Goal: Download file/media

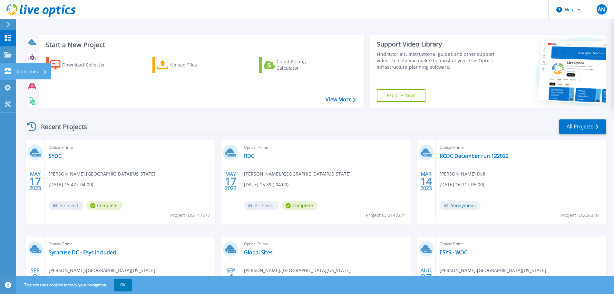
click at [7, 71] on icon at bounding box center [8, 71] width 6 height 6
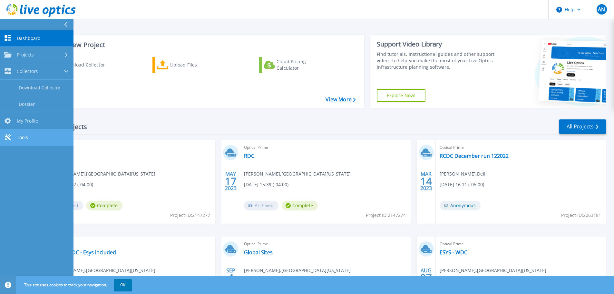
click at [27, 139] on span "Tools" at bounding box center [22, 137] width 11 height 6
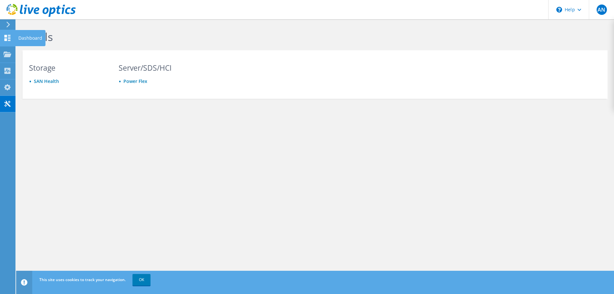
click at [9, 38] on icon at bounding box center [8, 38] width 8 height 6
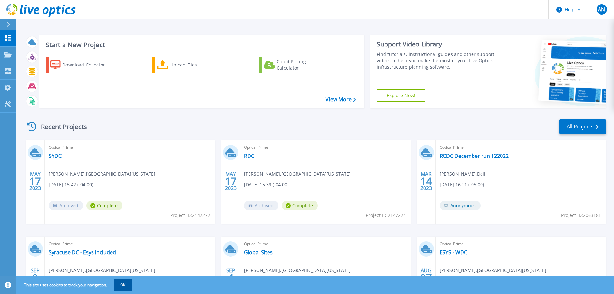
click at [122, 284] on button "OK" at bounding box center [123, 285] width 18 height 12
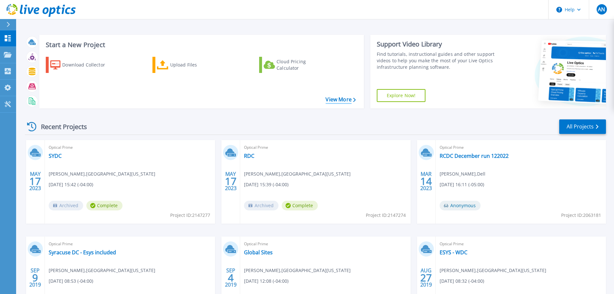
click at [340, 100] on link "View More" at bounding box center [340, 99] width 30 height 6
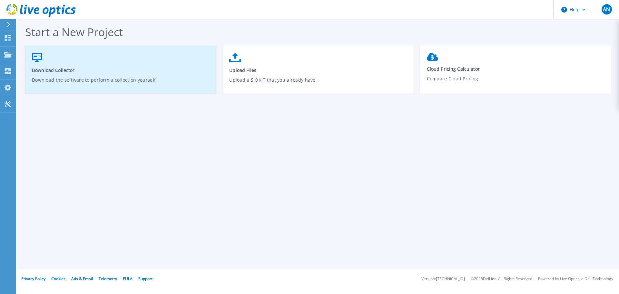
click at [107, 63] on link "Download Collector Download the software to perform a collection yourself" at bounding box center [120, 73] width 191 height 46
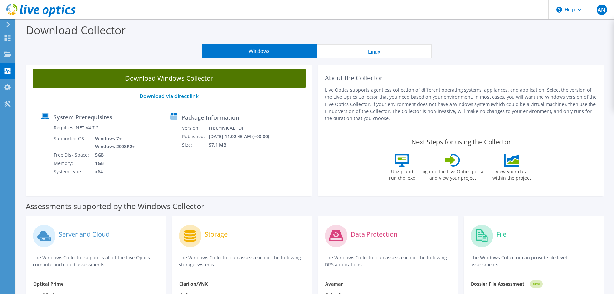
click at [181, 74] on link "Download Windows Collector" at bounding box center [169, 78] width 273 height 19
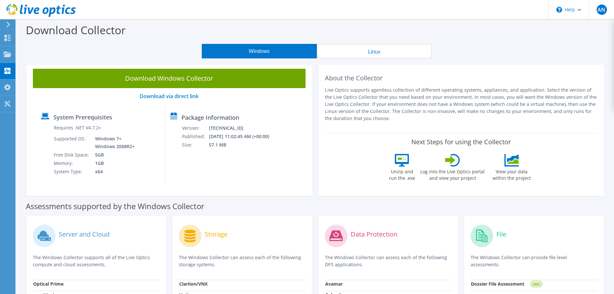
click at [508, 92] on p "Live Optics supports agentless collection of different operating systems, appli…" at bounding box center [461, 103] width 273 height 35
